Goal: Find contact information: Find contact information

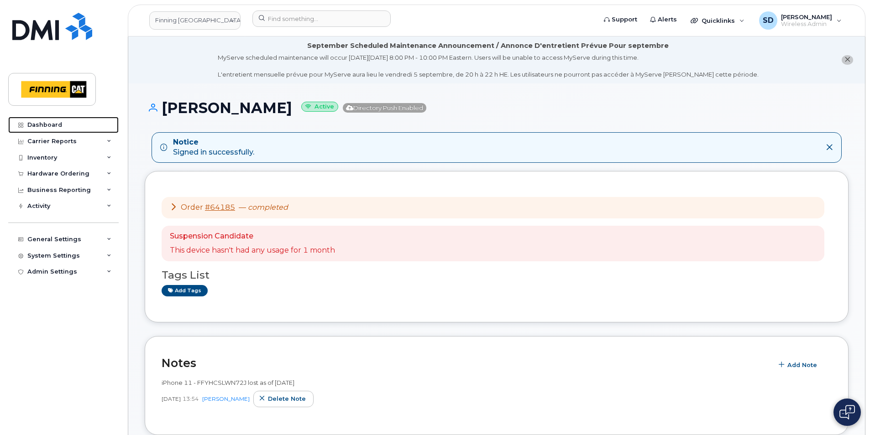
drag, startPoint x: 42, startPoint y: 122, endPoint x: 8, endPoint y: 130, distance: 34.8
click at [42, 122] on div "Dashboard" at bounding box center [44, 124] width 35 height 7
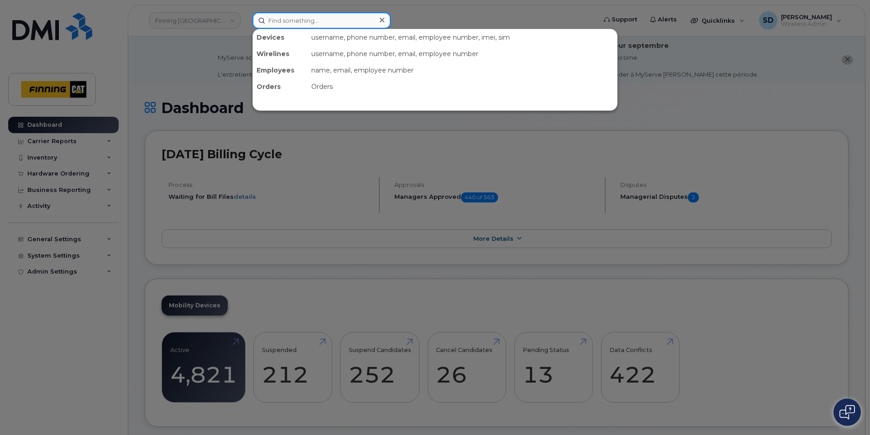
click at [298, 22] on input at bounding box center [321, 20] width 138 height 16
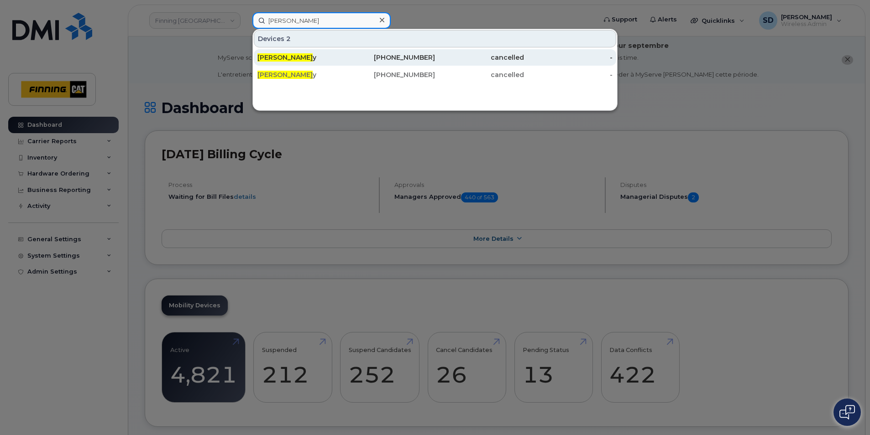
type input "Sarah Hard"
click at [281, 59] on span "Sarah Hard" at bounding box center [284, 57] width 55 height 8
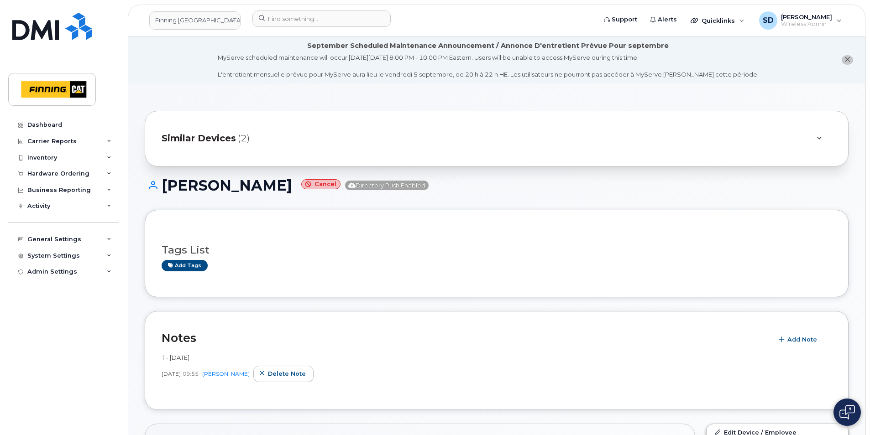
click at [231, 141] on span "Similar Devices" at bounding box center [199, 138] width 74 height 13
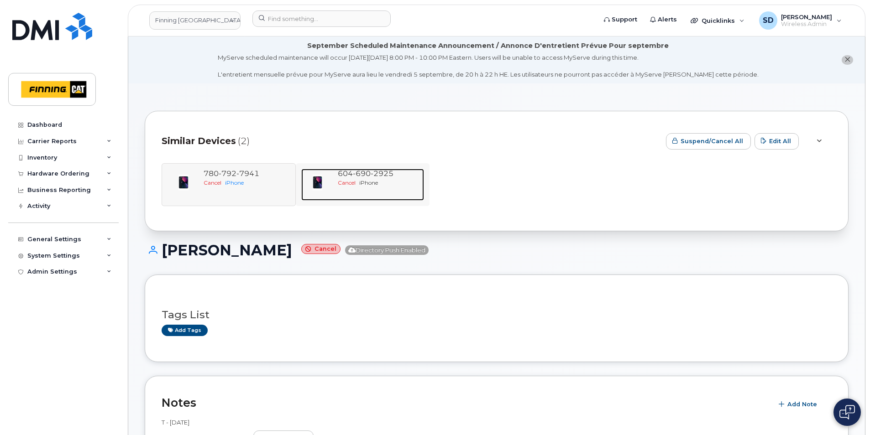
click at [364, 175] on span "690" at bounding box center [362, 173] width 18 height 9
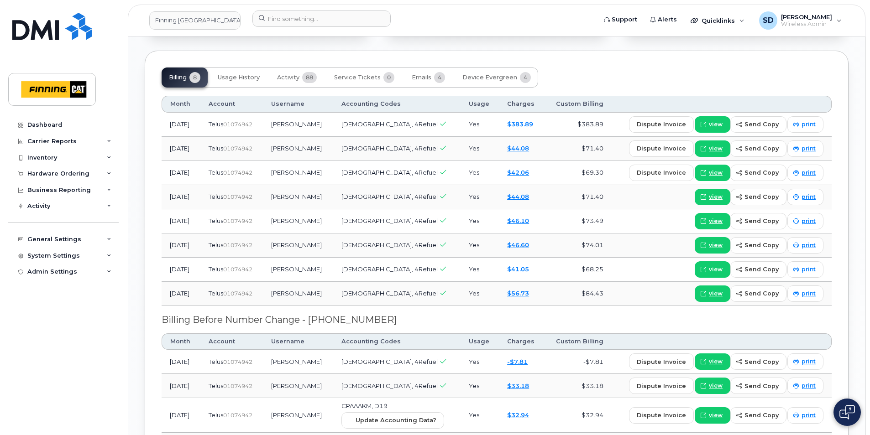
scroll to position [1050, 0]
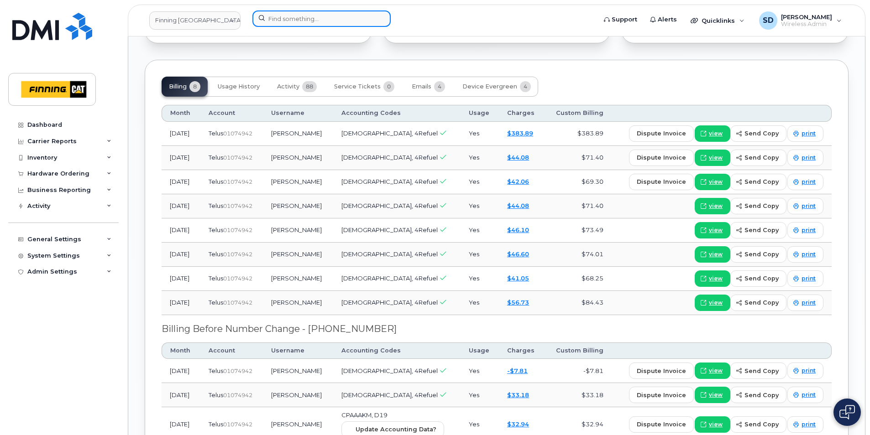
click at [327, 18] on input at bounding box center [321, 18] width 138 height 16
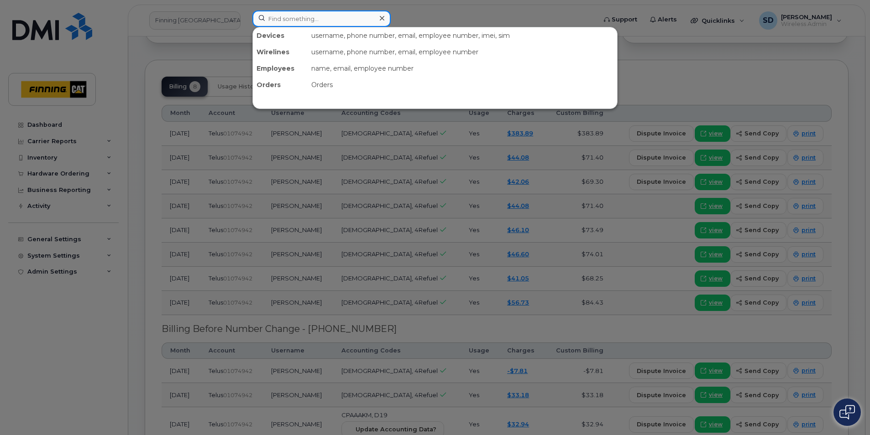
paste input "Amanda Perino"
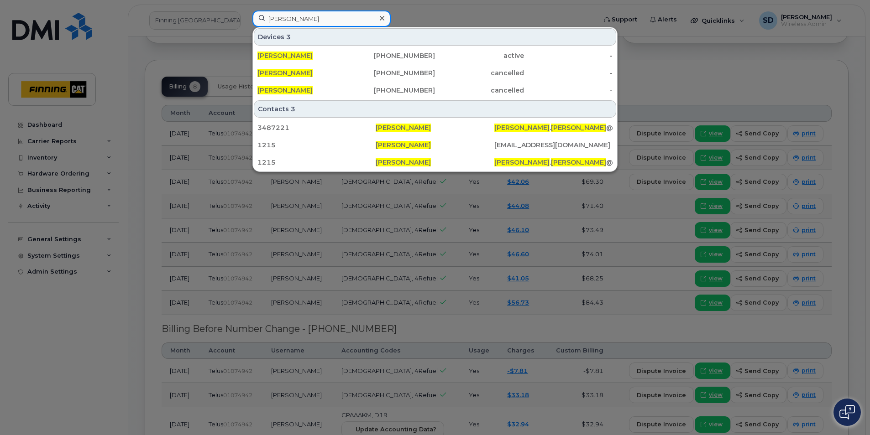
type input "Amanda Perino"
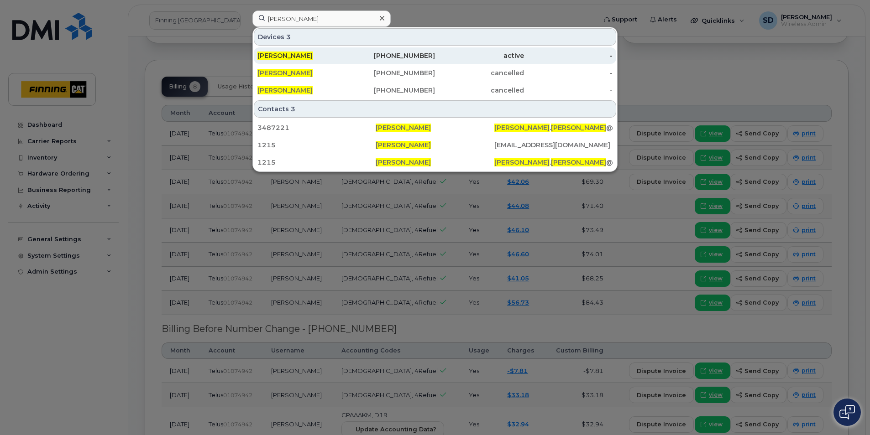
click at [280, 53] on span "Amanda Perino" at bounding box center [284, 56] width 55 height 8
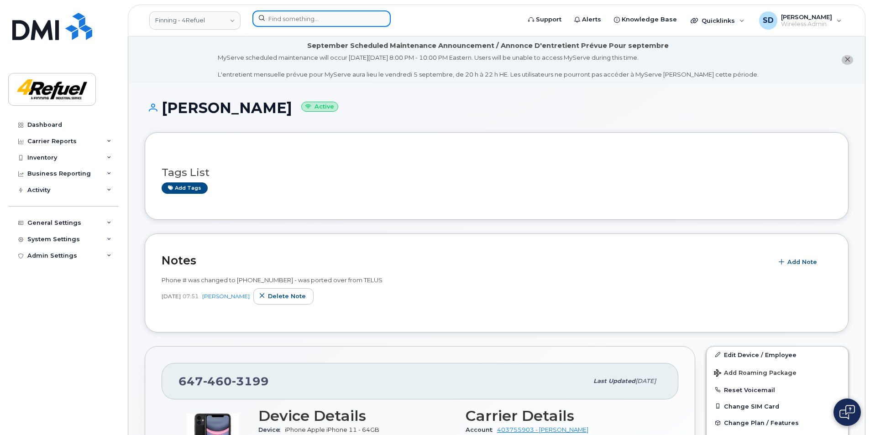
click at [299, 21] on input at bounding box center [321, 18] width 138 height 16
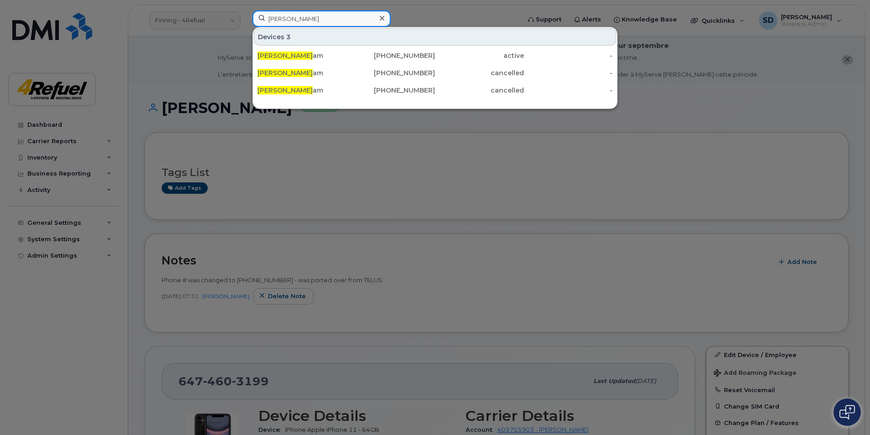
type input "Matthew Grah"
click at [307, 55] on div "Matthew Grah am" at bounding box center [301, 55] width 89 height 9
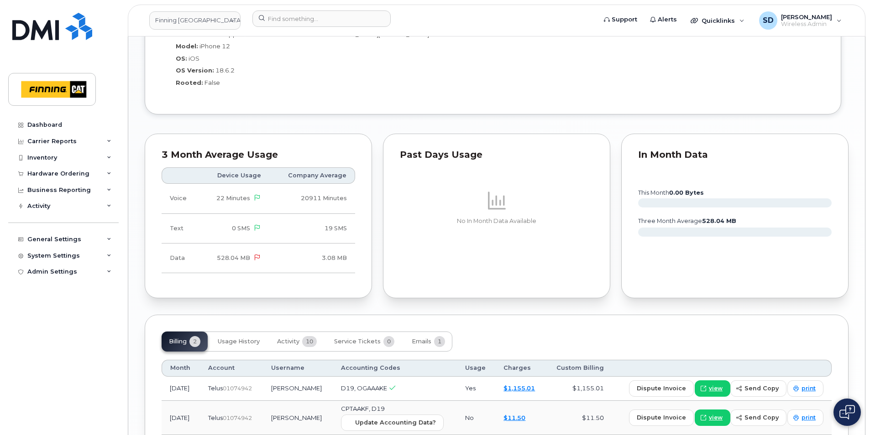
scroll to position [934, 0]
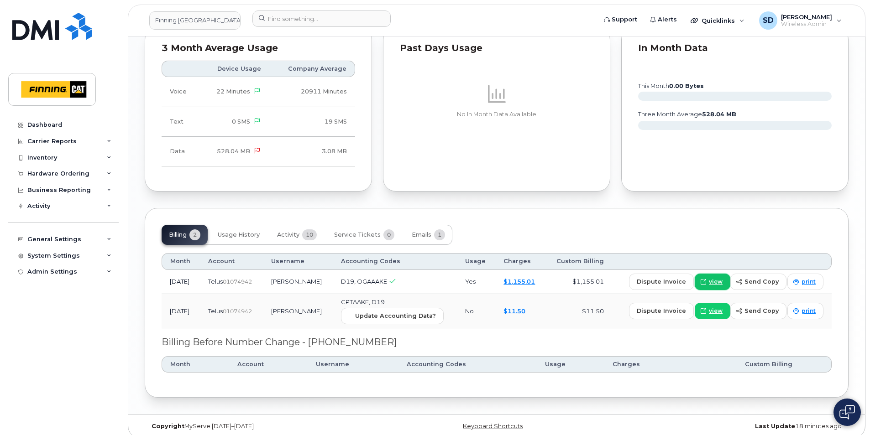
click at [715, 278] on span "view" at bounding box center [716, 282] width 14 height 8
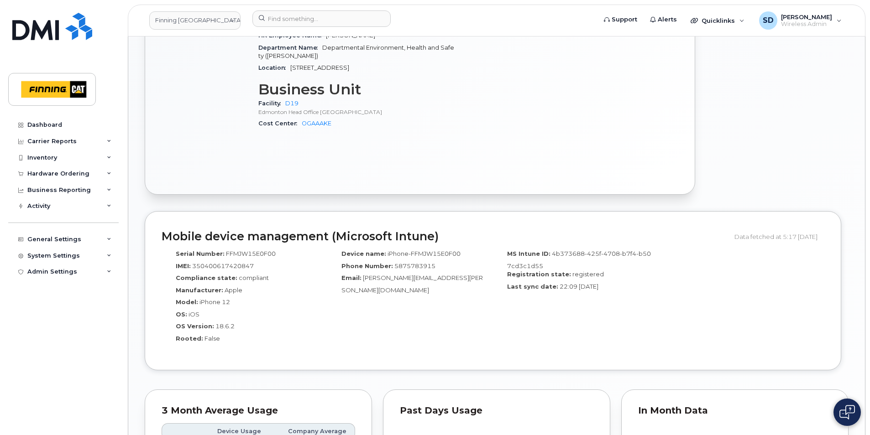
scroll to position [569, 0]
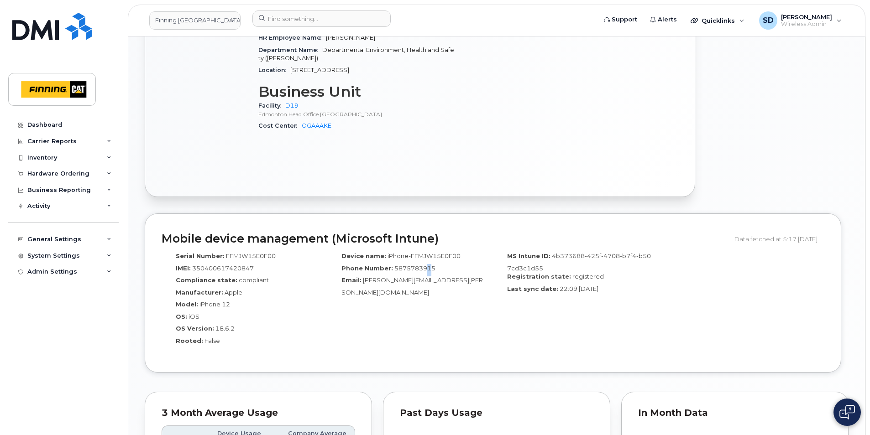
drag, startPoint x: 430, startPoint y: 259, endPoint x: 444, endPoint y: 261, distance: 14.7
click at [431, 265] on span "5875783915" at bounding box center [414, 268] width 41 height 7
click at [438, 264] on div "Phone Number: 5875783915" at bounding box center [410, 270] width 152 height 12
drag, startPoint x: 436, startPoint y: 259, endPoint x: 392, endPoint y: 258, distance: 43.8
click at [392, 264] on div "Phone Number: 5875783915" at bounding box center [410, 270] width 152 height 12
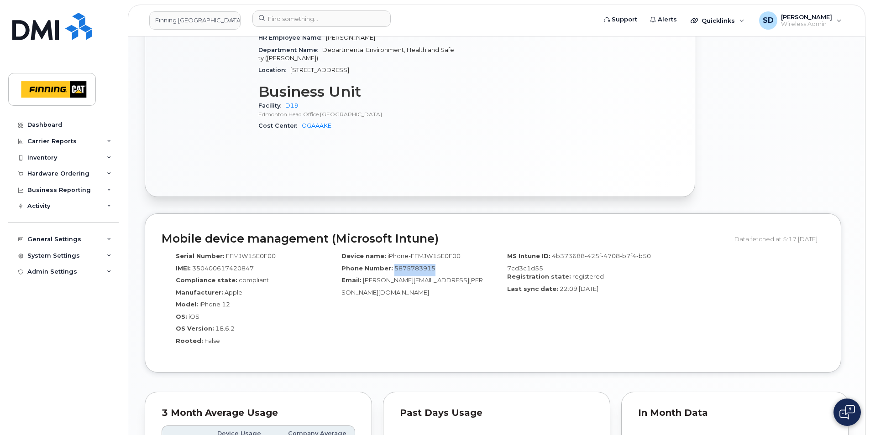
drag, startPoint x: 392, startPoint y: 258, endPoint x: 398, endPoint y: 257, distance: 6.0
copy span "5875783915"
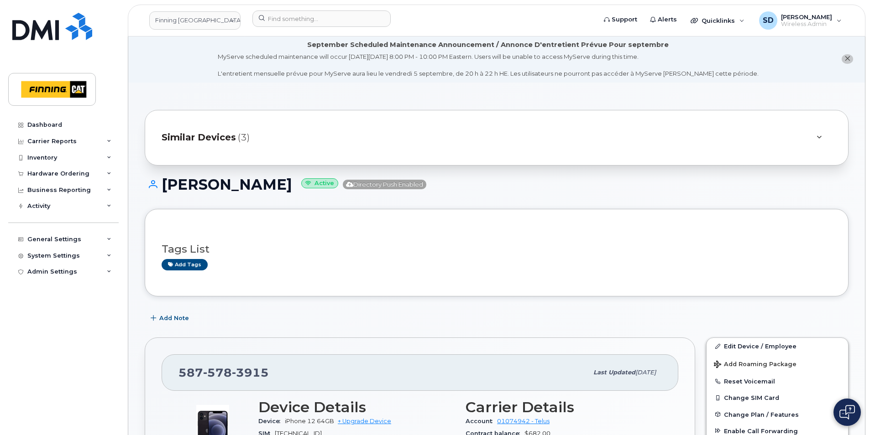
scroll to position [0, 0]
click at [205, 131] on div "Similar Devices (3)" at bounding box center [484, 139] width 645 height 22
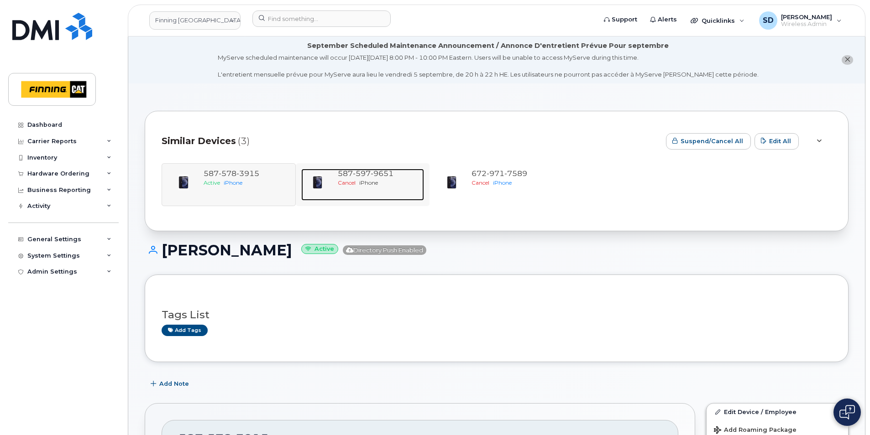
click at [360, 170] on span "597" at bounding box center [362, 173] width 18 height 9
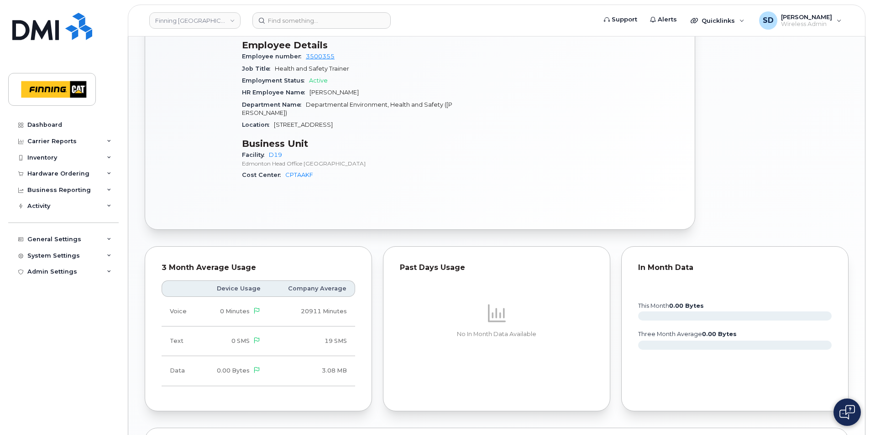
scroll to position [593, 0]
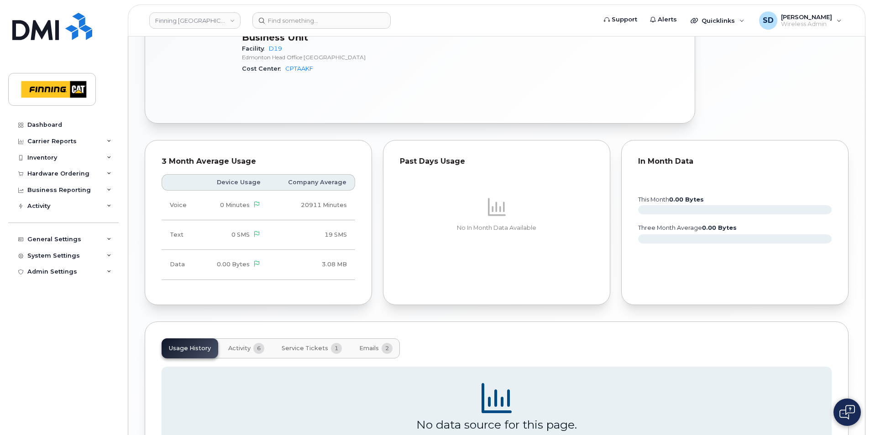
click at [299, 345] on span "Service Tickets" at bounding box center [305, 348] width 47 height 7
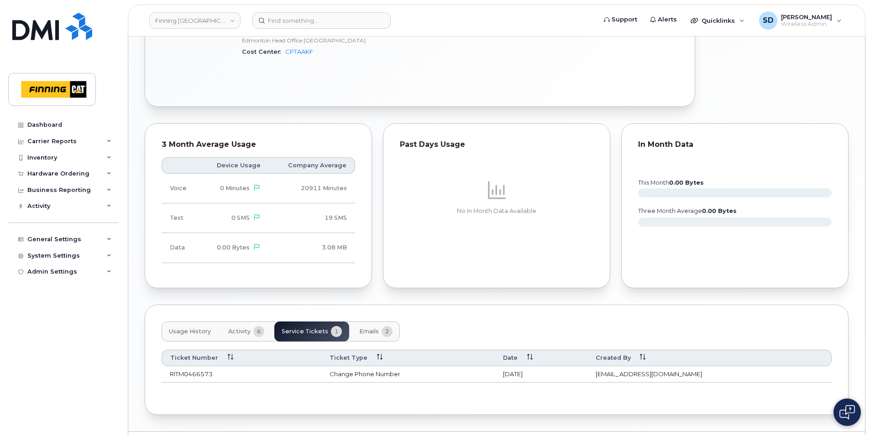
scroll to position [627, 0]
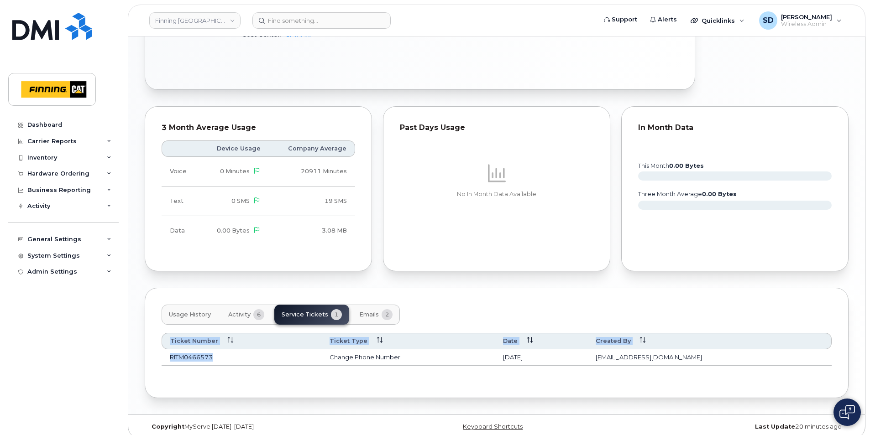
drag, startPoint x: 217, startPoint y: 349, endPoint x: 161, endPoint y: 353, distance: 56.3
click at [161, 353] on div "Usage History Activity 6 Service Tickets 1 Emails 2 Ticket Number Ticket Type D…" at bounding box center [497, 343] width 704 height 110
drag, startPoint x: 161, startPoint y: 353, endPoint x: 236, endPoint y: 355, distance: 75.8
click at [249, 357] on td "RITM0466573" at bounding box center [242, 358] width 160 height 16
drag, startPoint x: 217, startPoint y: 351, endPoint x: 171, endPoint y: 352, distance: 46.1
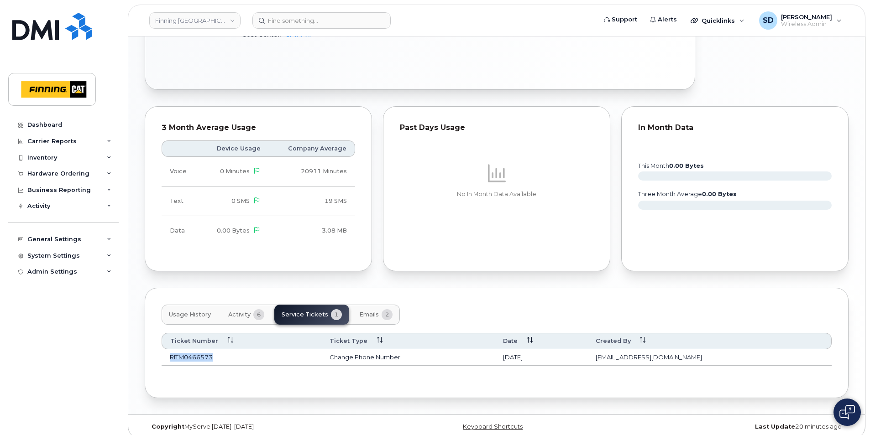
click at [171, 352] on td "RITM0466573" at bounding box center [242, 358] width 160 height 16
drag, startPoint x: 171, startPoint y: 352, endPoint x: 175, endPoint y: 349, distance: 5.2
copy td "RITM0466573"
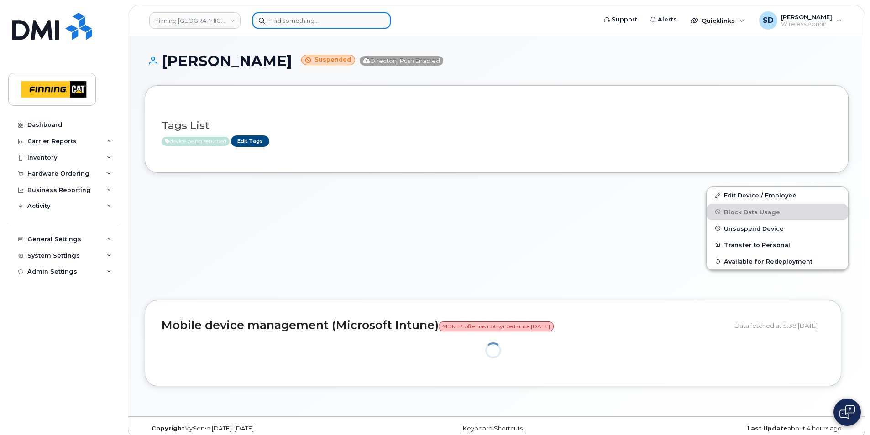
click at [297, 27] on input at bounding box center [321, 20] width 138 height 16
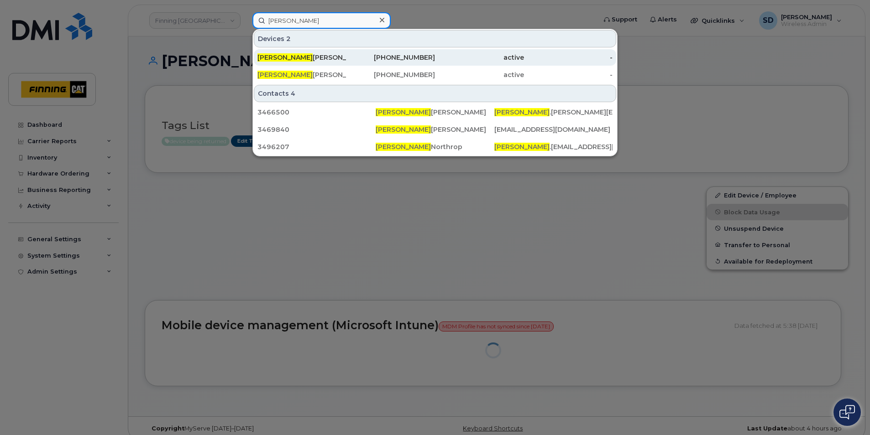
type input "Jolene"
click at [276, 55] on span "Jolene" at bounding box center [284, 57] width 55 height 8
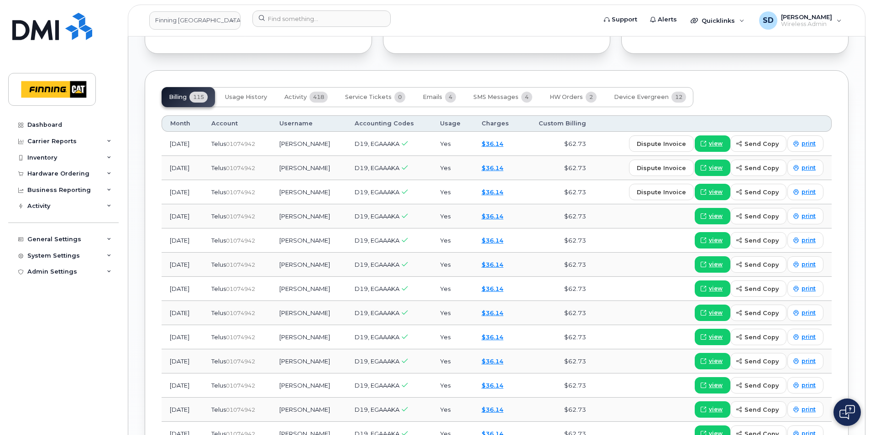
scroll to position [814, 0]
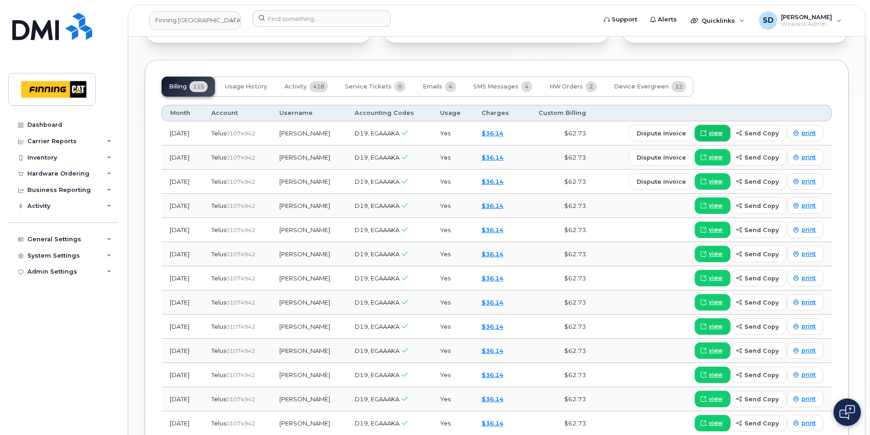
click at [712, 133] on span "view" at bounding box center [716, 133] width 14 height 8
click at [292, 19] on input at bounding box center [321, 18] width 138 height 16
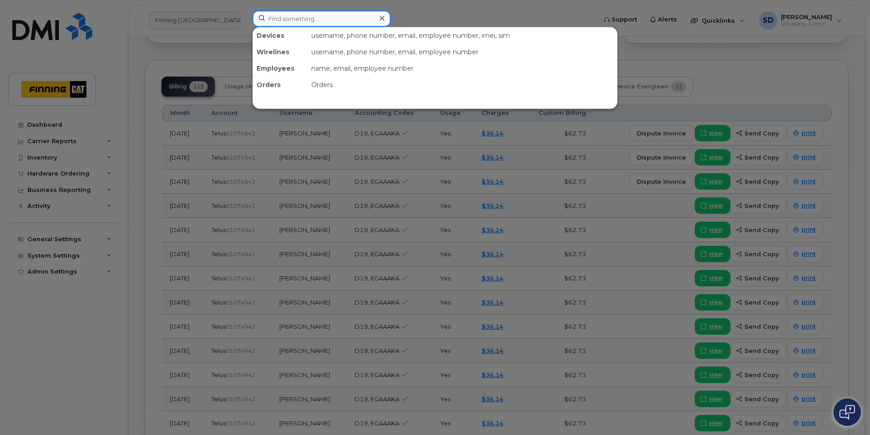
paste input "6729835953"
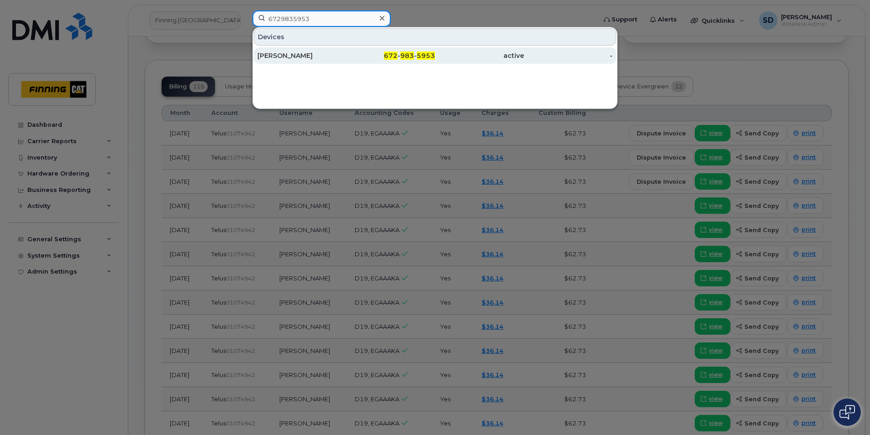
type input "6729835953"
click at [272, 50] on div "[PERSON_NAME]" at bounding box center [301, 55] width 89 height 16
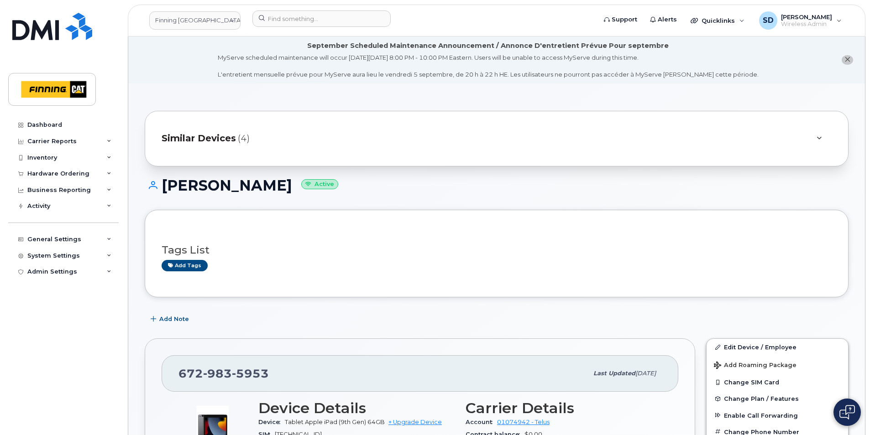
click at [210, 134] on span "Similar Devices" at bounding box center [199, 138] width 74 height 13
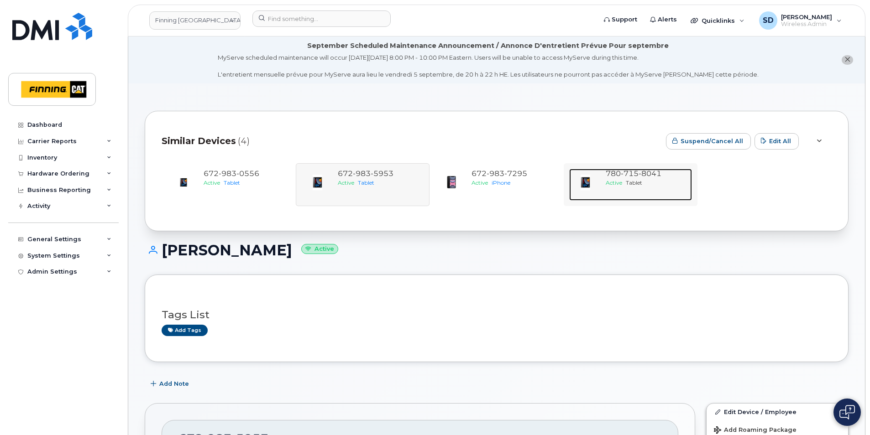
click at [647, 177] on span "8041" at bounding box center [650, 173] width 23 height 9
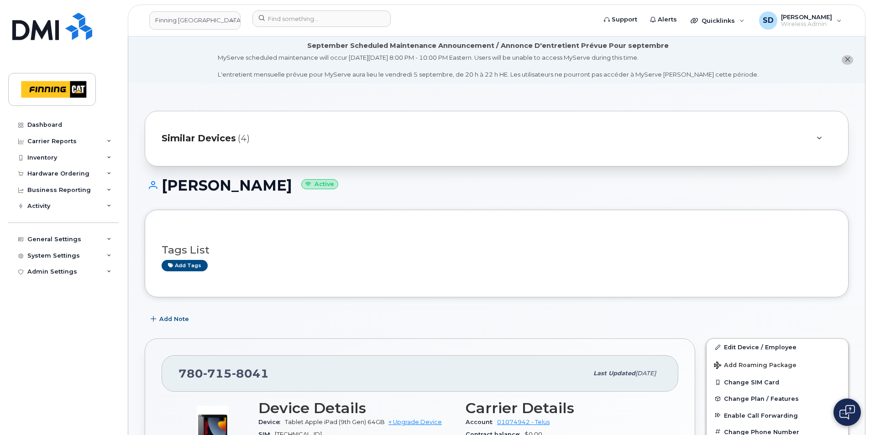
click at [206, 139] on span "Similar Devices" at bounding box center [199, 138] width 74 height 13
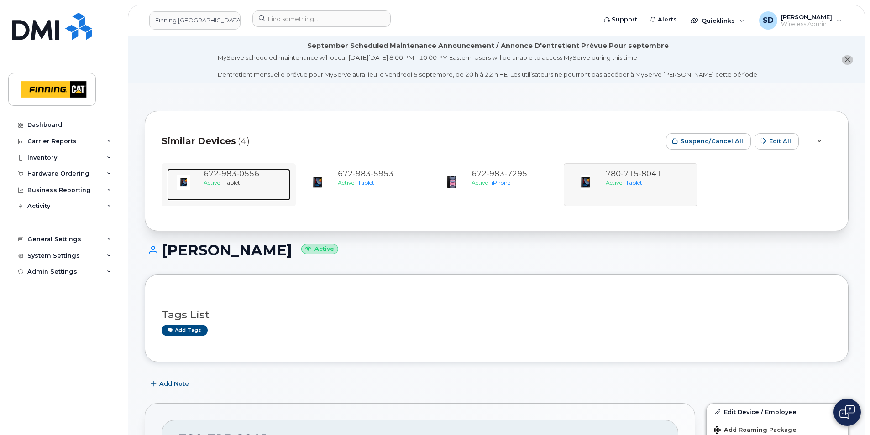
click at [230, 173] on span "983" at bounding box center [228, 173] width 18 height 9
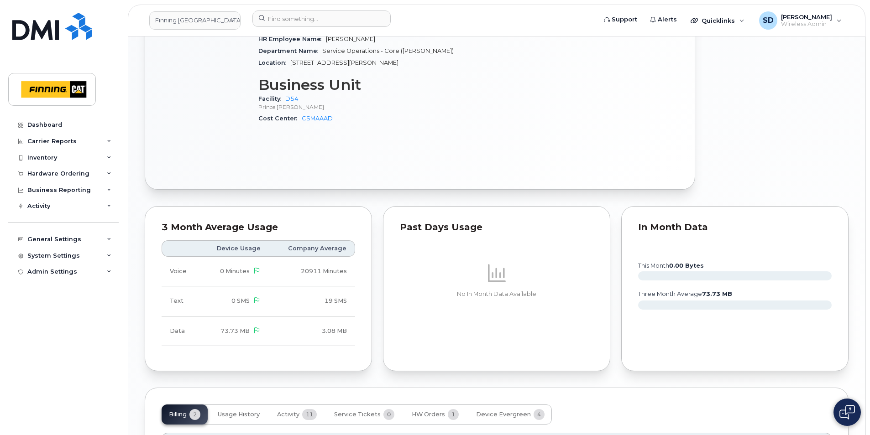
scroll to position [681, 0]
